Goal: Task Accomplishment & Management: Use online tool/utility

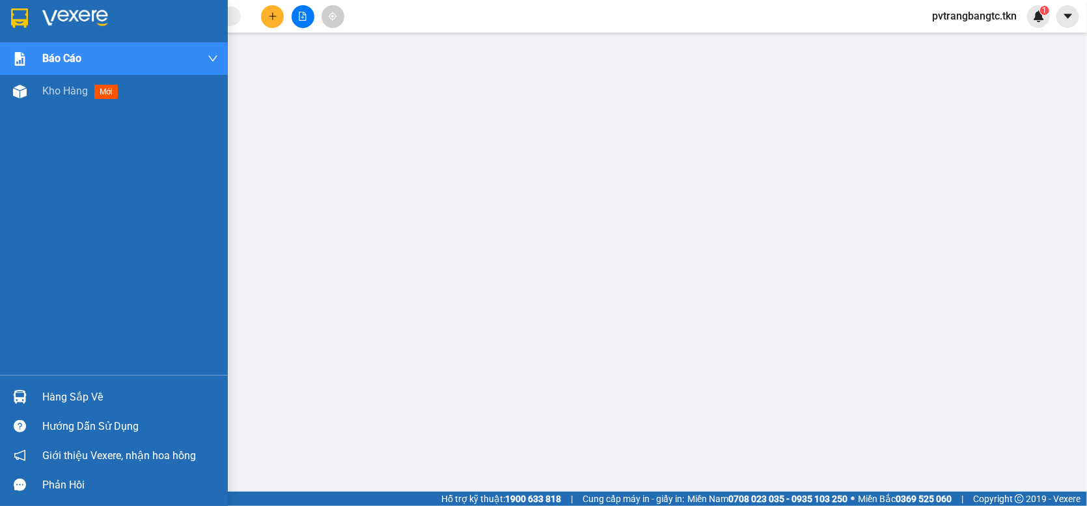
click at [17, 12] on img at bounding box center [19, 18] width 17 height 20
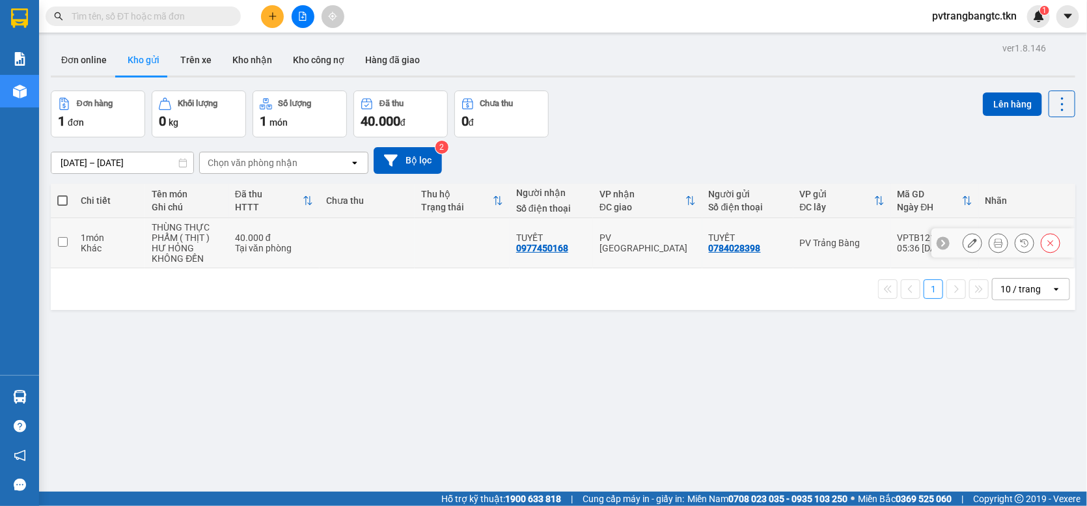
click at [60, 247] on input "checkbox" at bounding box center [63, 242] width 10 height 10
checkbox input "true"
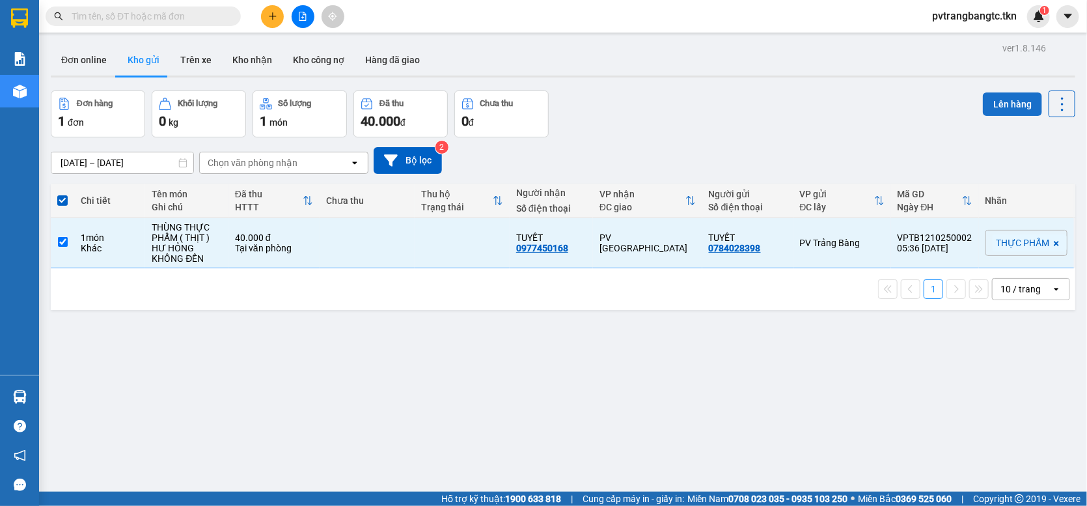
click at [992, 99] on button "Lên hàng" at bounding box center [1012, 103] width 59 height 23
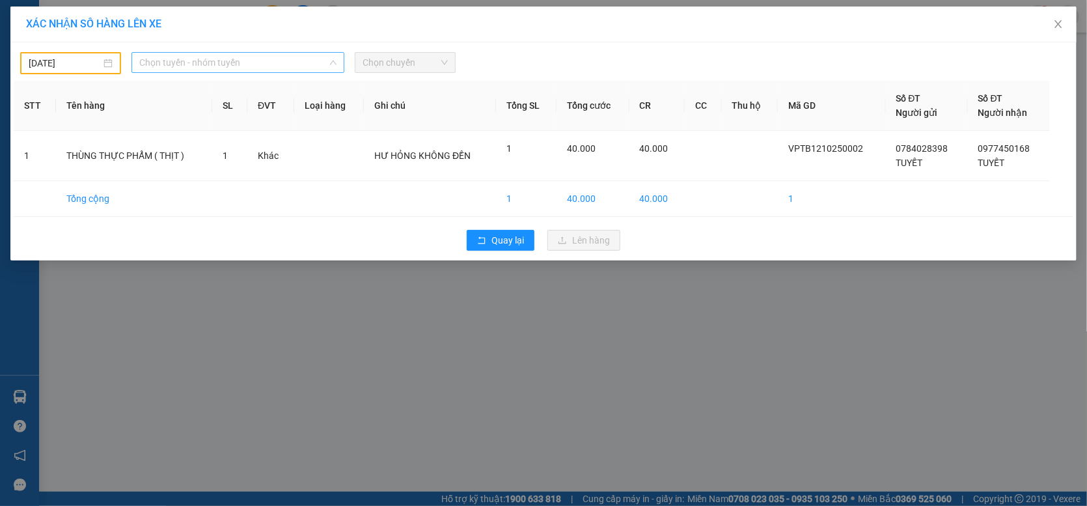
click at [291, 67] on span "Chọn tuyến - nhóm tuyến" at bounding box center [237, 63] width 197 height 20
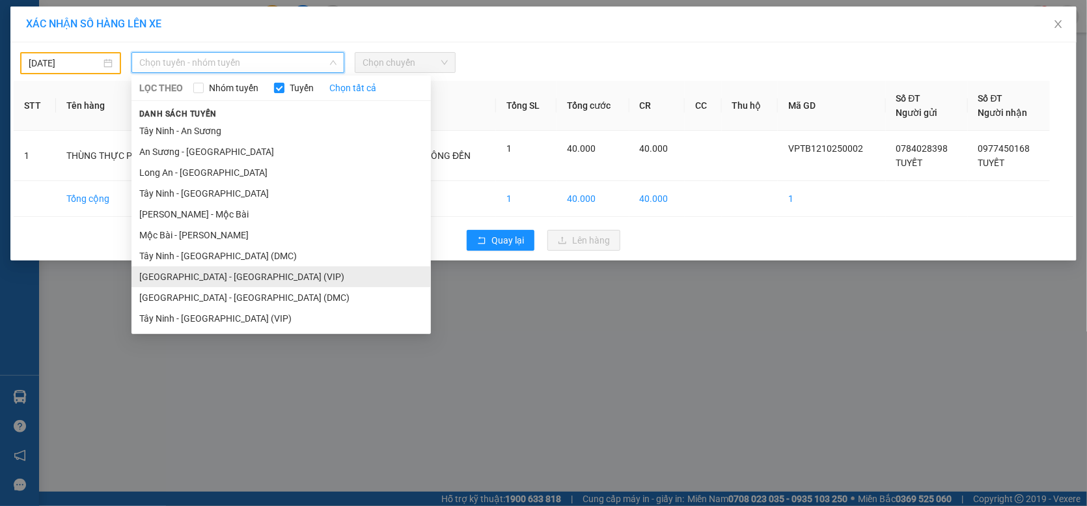
click at [230, 281] on li "[GEOGRAPHIC_DATA] - [GEOGRAPHIC_DATA] (VIP)" at bounding box center [281, 276] width 299 height 21
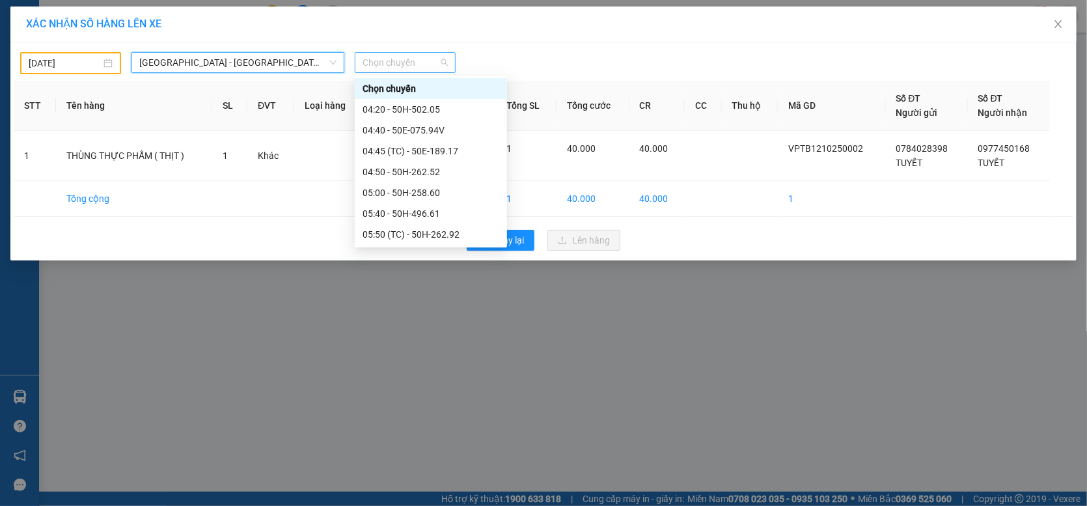
click at [411, 56] on span "Chọn chuyến" at bounding box center [405, 63] width 85 height 20
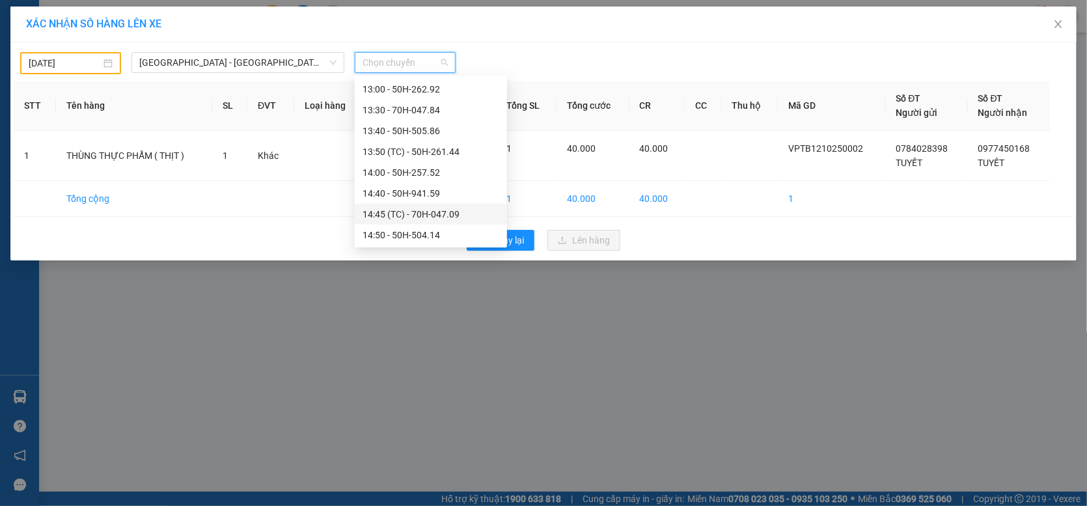
scroll to position [789, 0]
click at [36, 60] on input "[DATE]" at bounding box center [65, 63] width 72 height 14
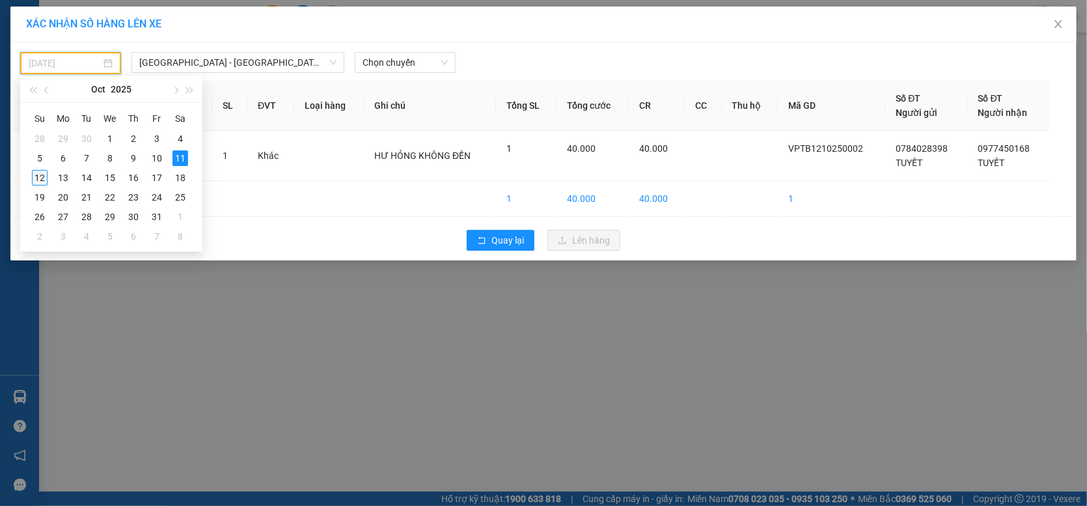
click at [40, 177] on div "12" at bounding box center [40, 178] width 16 height 16
type input "[DATE]"
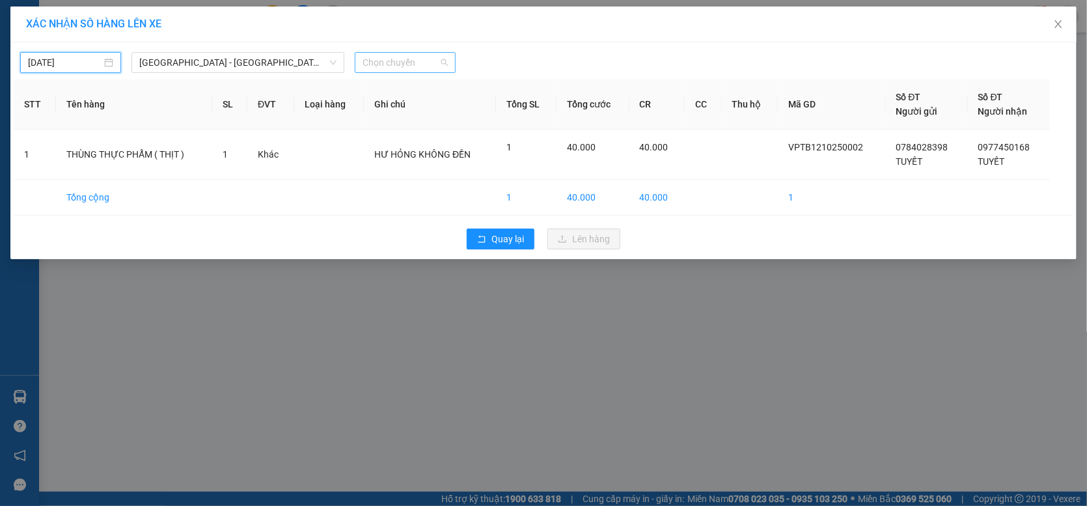
click at [401, 63] on span "Chọn chuyến" at bounding box center [405, 63] width 85 height 20
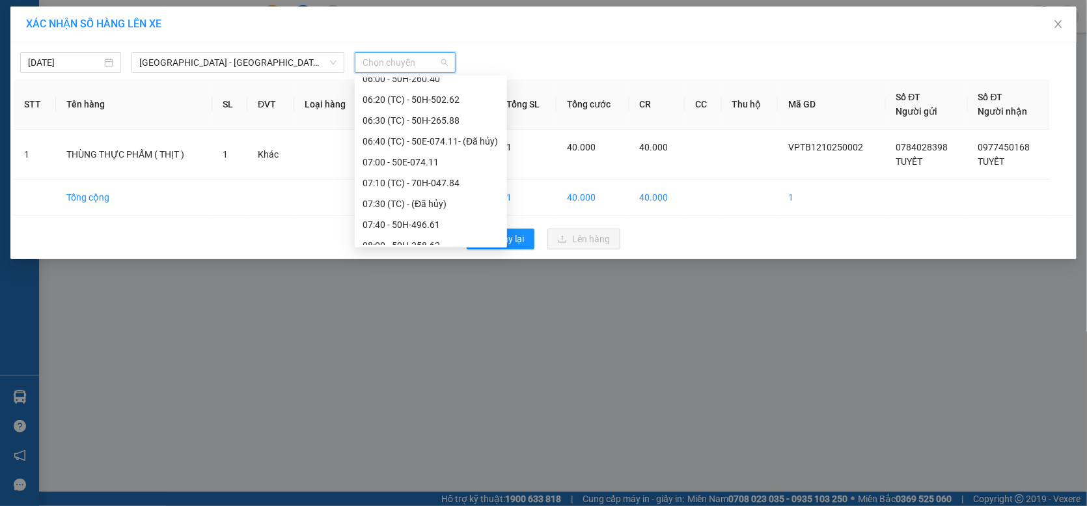
scroll to position [260, 0]
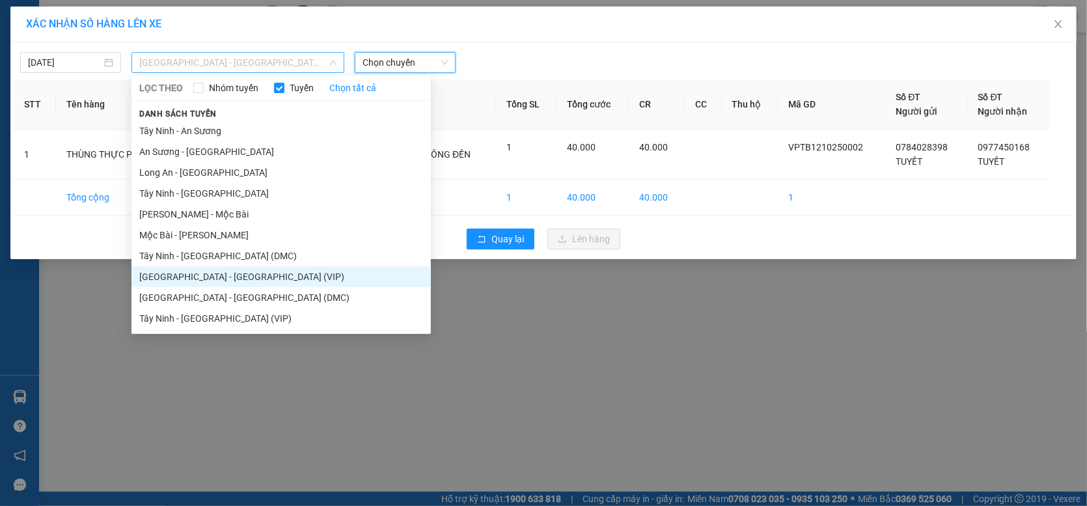
click at [264, 61] on span "[GEOGRAPHIC_DATA] - [GEOGRAPHIC_DATA] (VIP)" at bounding box center [237, 63] width 197 height 20
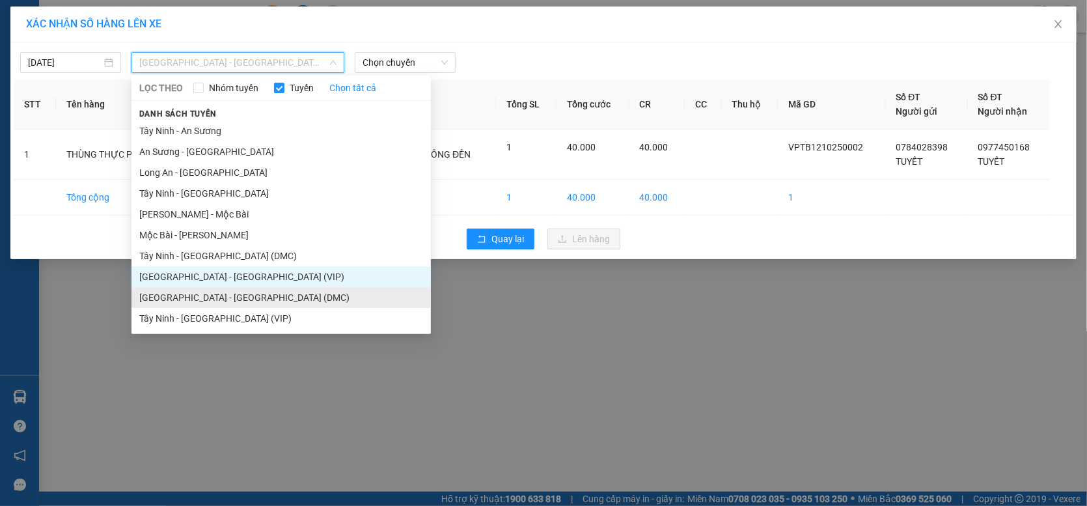
click at [243, 298] on li "[GEOGRAPHIC_DATA] - [GEOGRAPHIC_DATA] (DMC)" at bounding box center [281, 297] width 299 height 21
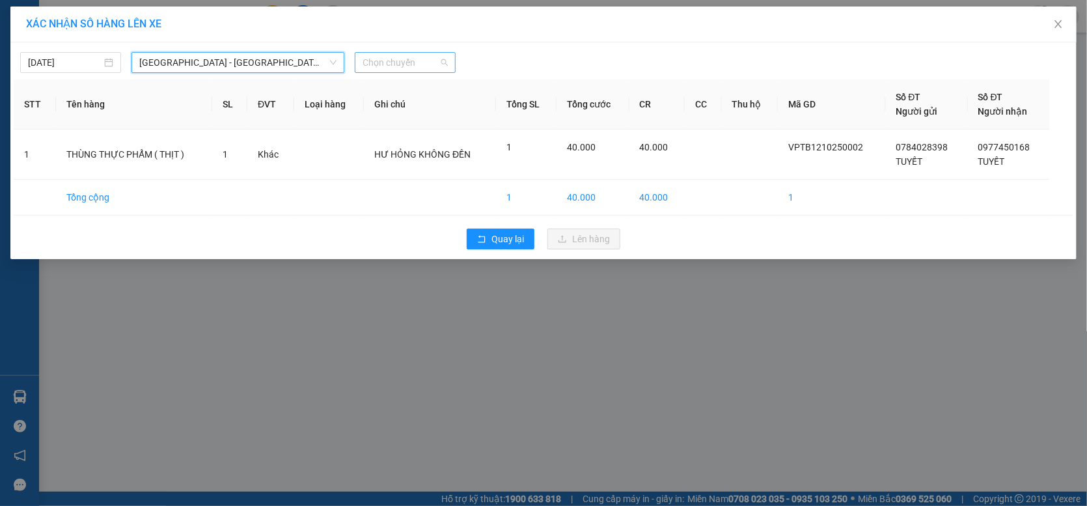
click at [400, 63] on span "Chọn chuyến" at bounding box center [405, 63] width 85 height 20
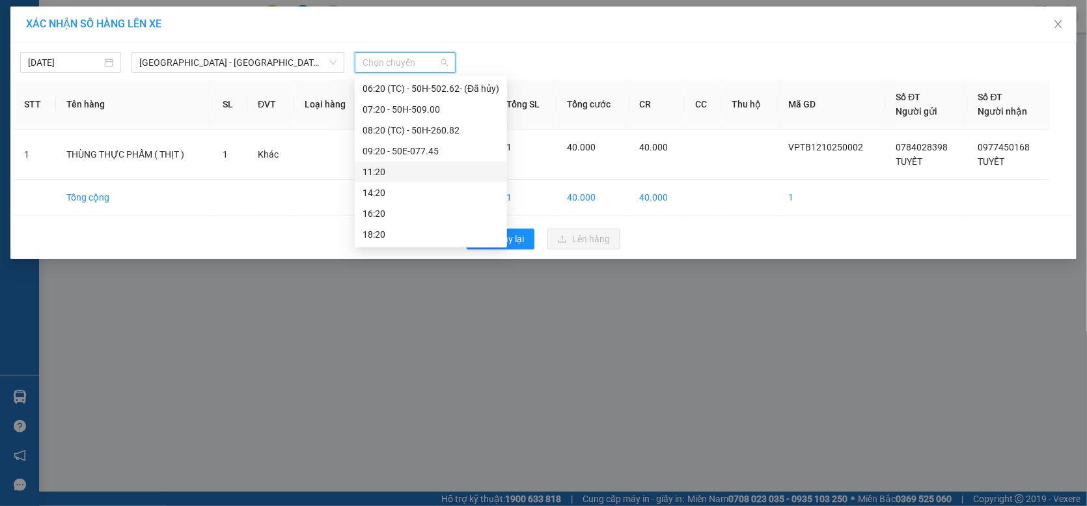
scroll to position [0, 0]
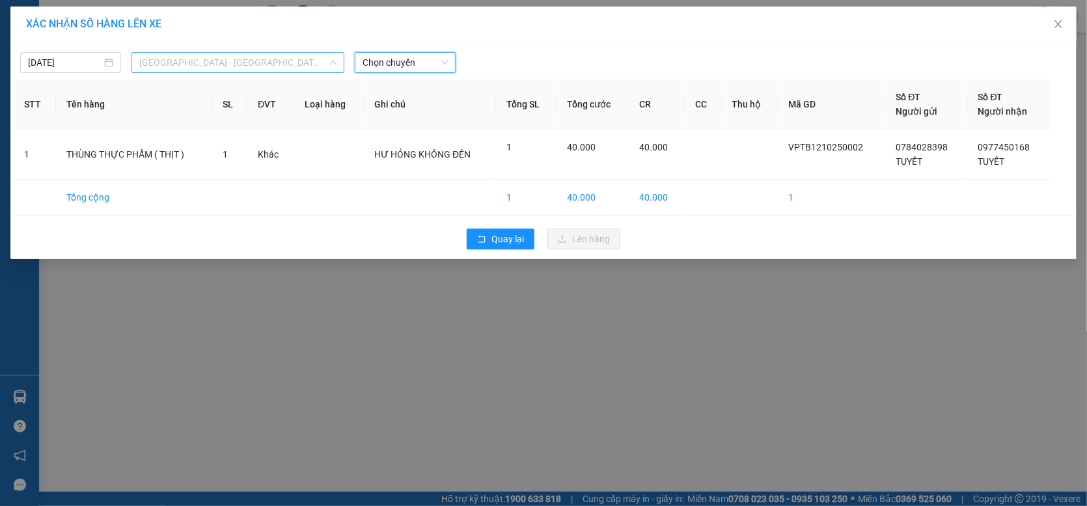
click at [260, 57] on span "[GEOGRAPHIC_DATA] - [GEOGRAPHIC_DATA] (DMC)" at bounding box center [237, 63] width 197 height 20
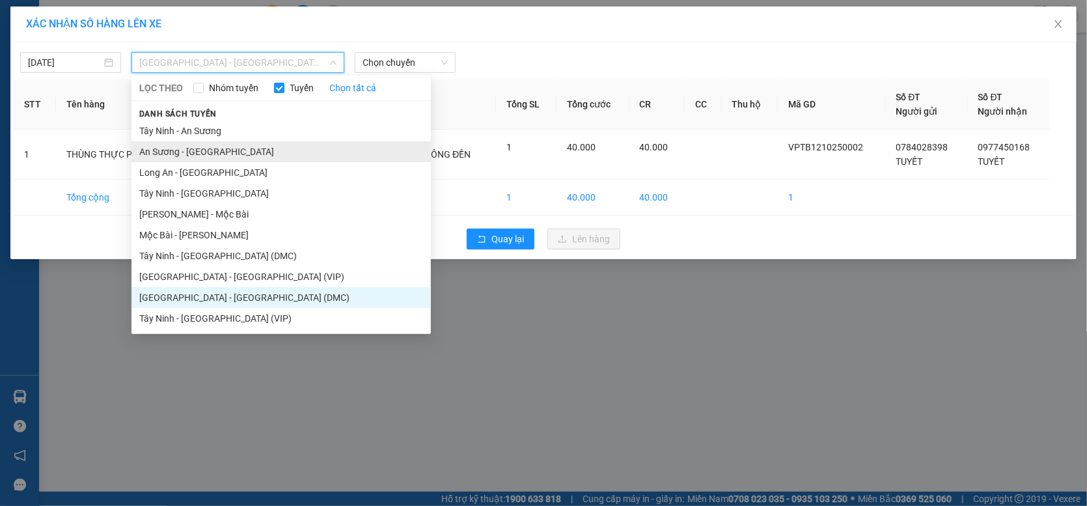
click at [217, 153] on li "An Sương - [GEOGRAPHIC_DATA]" at bounding box center [281, 151] width 299 height 21
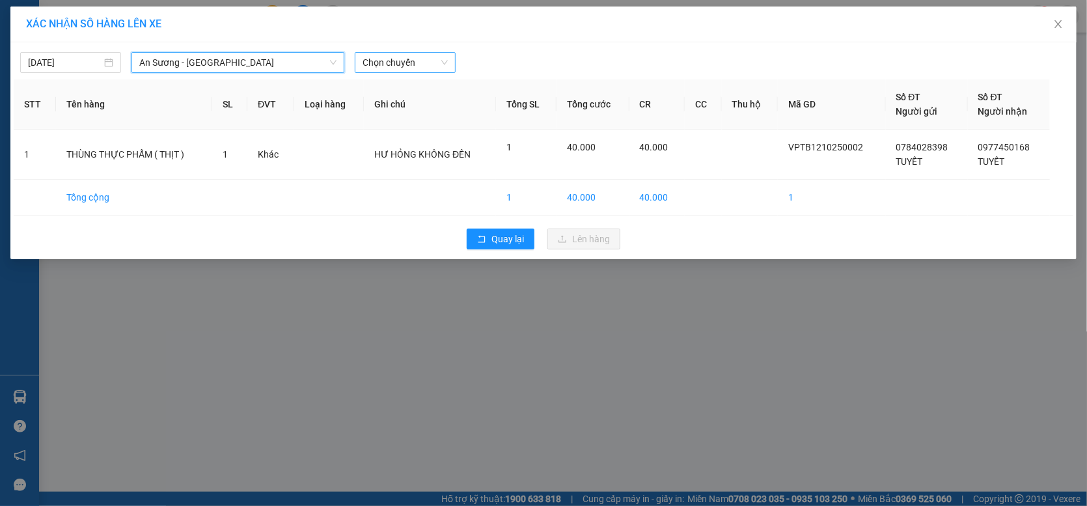
click at [398, 63] on span "Chọn chuyến" at bounding box center [405, 63] width 85 height 20
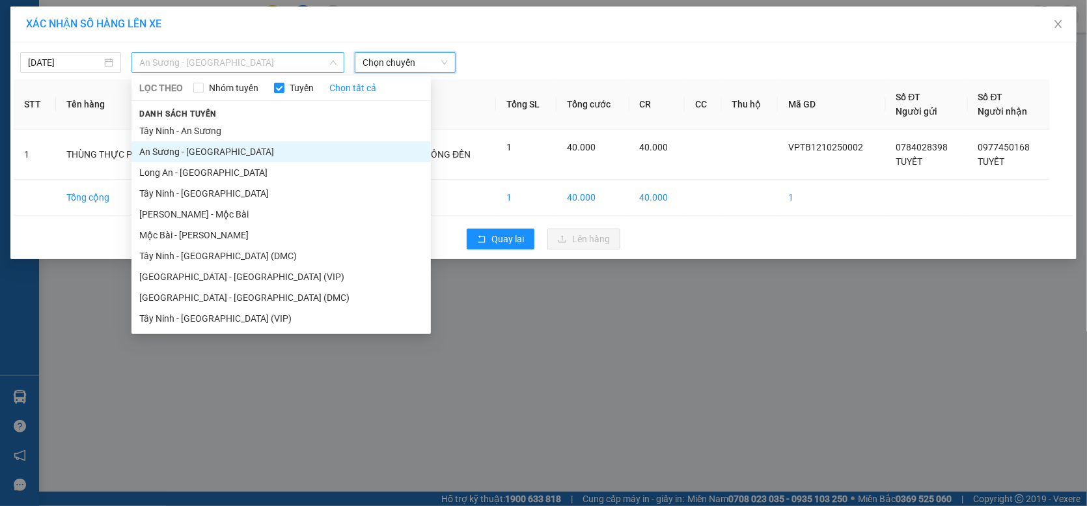
click at [272, 66] on span "An Sương - [GEOGRAPHIC_DATA]" at bounding box center [237, 63] width 197 height 20
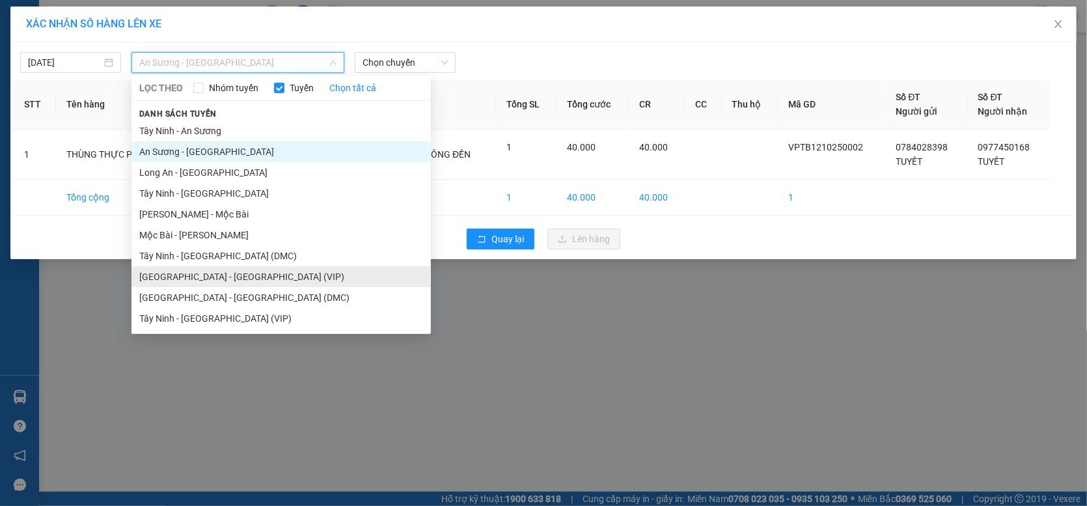
click at [204, 275] on li "[GEOGRAPHIC_DATA] - [GEOGRAPHIC_DATA] (VIP)" at bounding box center [281, 276] width 299 height 21
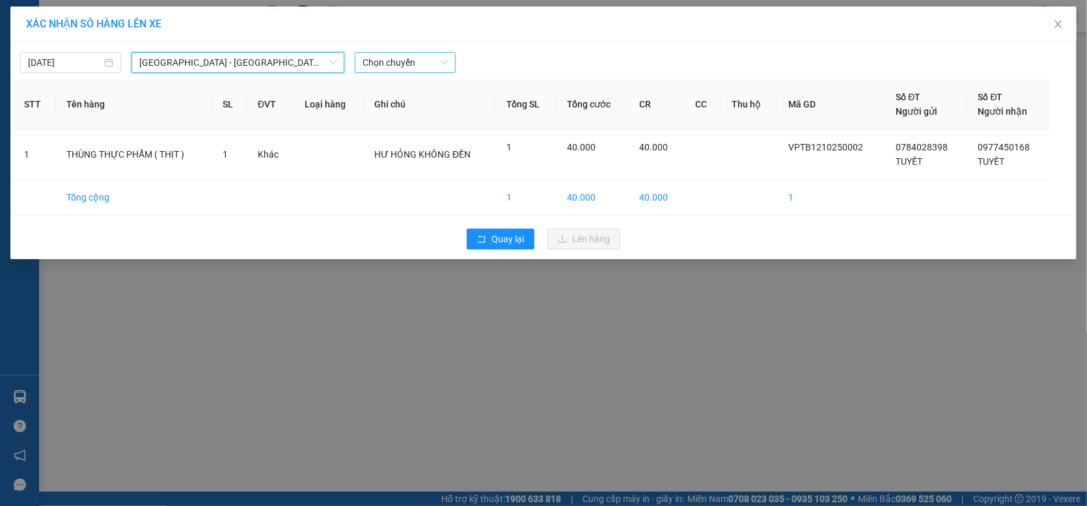
click at [376, 68] on span "Chọn chuyến" at bounding box center [405, 63] width 85 height 20
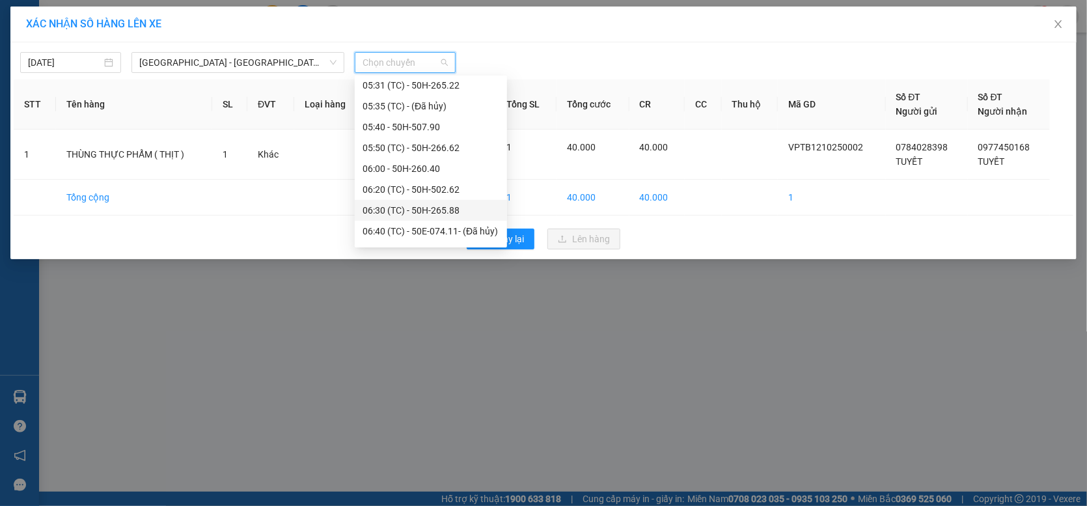
scroll to position [130, 0]
click at [417, 147] on div "05:40 - 50H-507.90" at bounding box center [431, 146] width 137 height 14
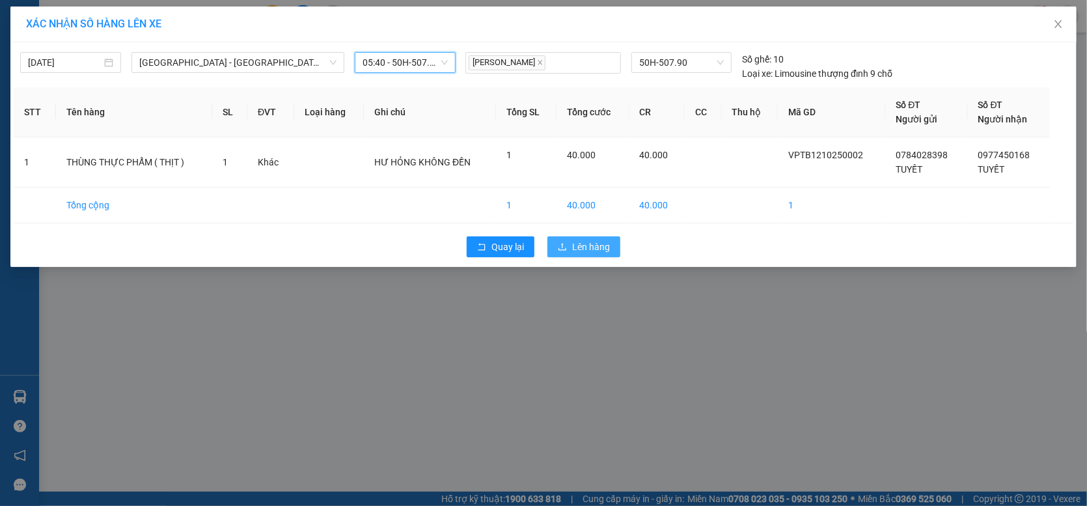
click at [592, 244] on span "Lên hàng" at bounding box center [591, 247] width 38 height 14
